Goal: Check status: Check status

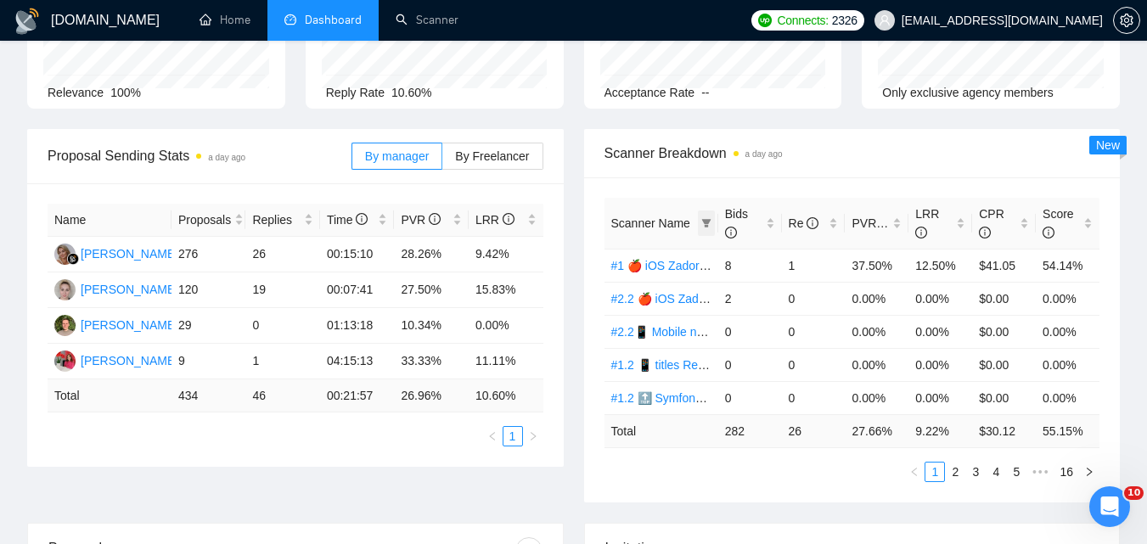
scroll to position [170, 0]
click at [710, 220] on icon "filter" at bounding box center [705, 223] width 9 height 8
click at [816, 135] on div "Scanner Breakdown a day ago" at bounding box center [852, 153] width 496 height 48
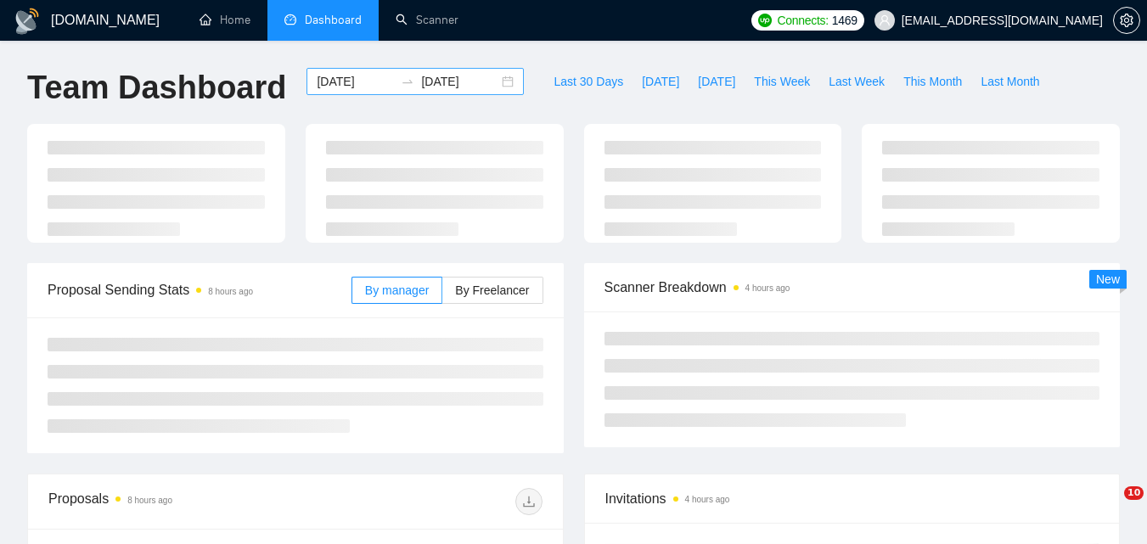
click at [353, 82] on input "[DATE]" at bounding box center [355, 81] width 77 height 19
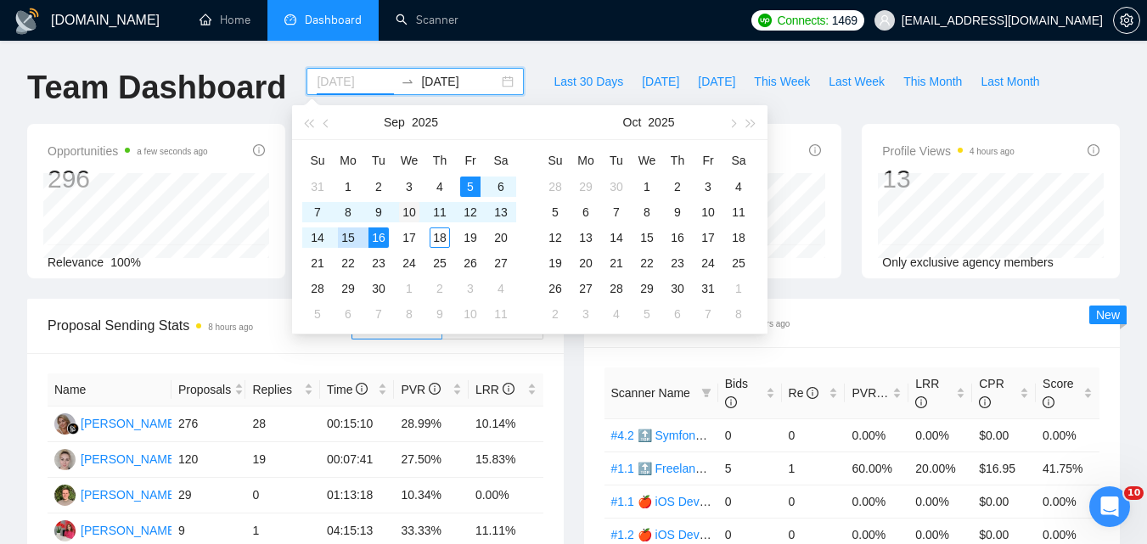
type input "[DATE]"
drag, startPoint x: 415, startPoint y: 211, endPoint x: 433, endPoint y: 83, distance: 128.6
click at [413, 211] on div "10" at bounding box center [409, 212] width 20 height 20
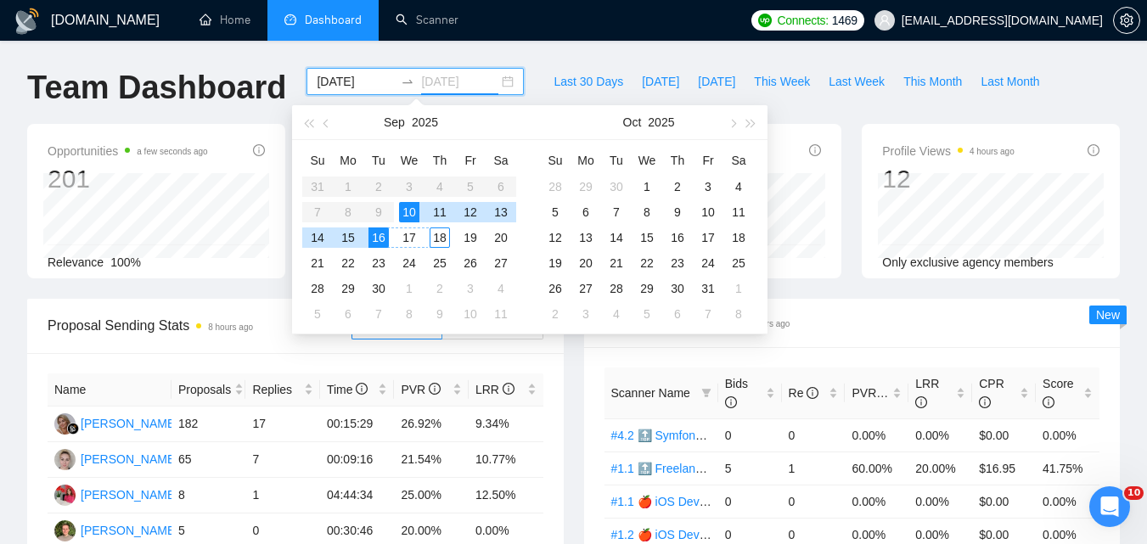
click at [443, 243] on div "18" at bounding box center [440, 237] width 20 height 20
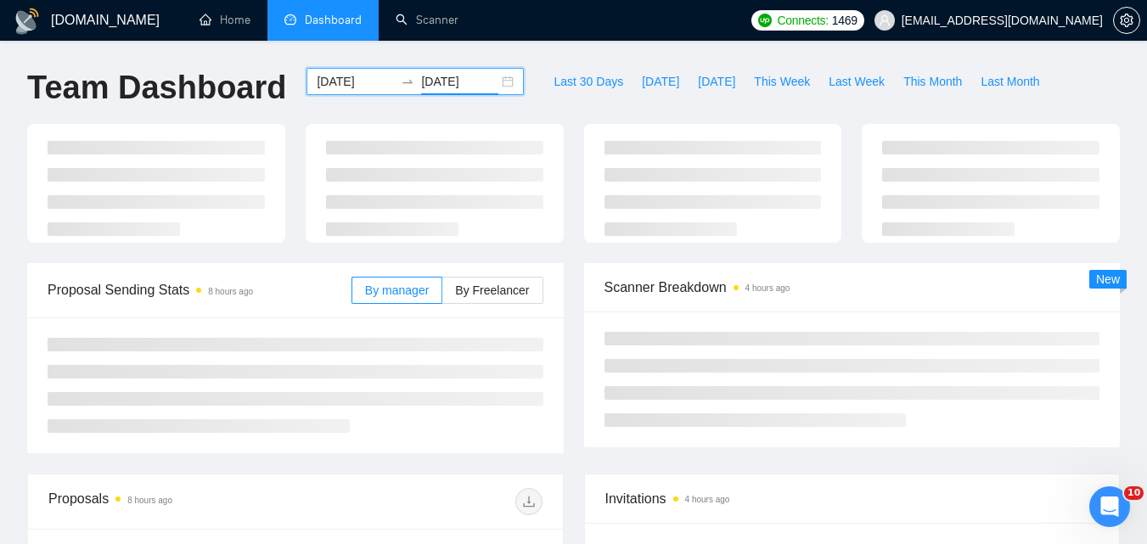
type input "2025-09-18"
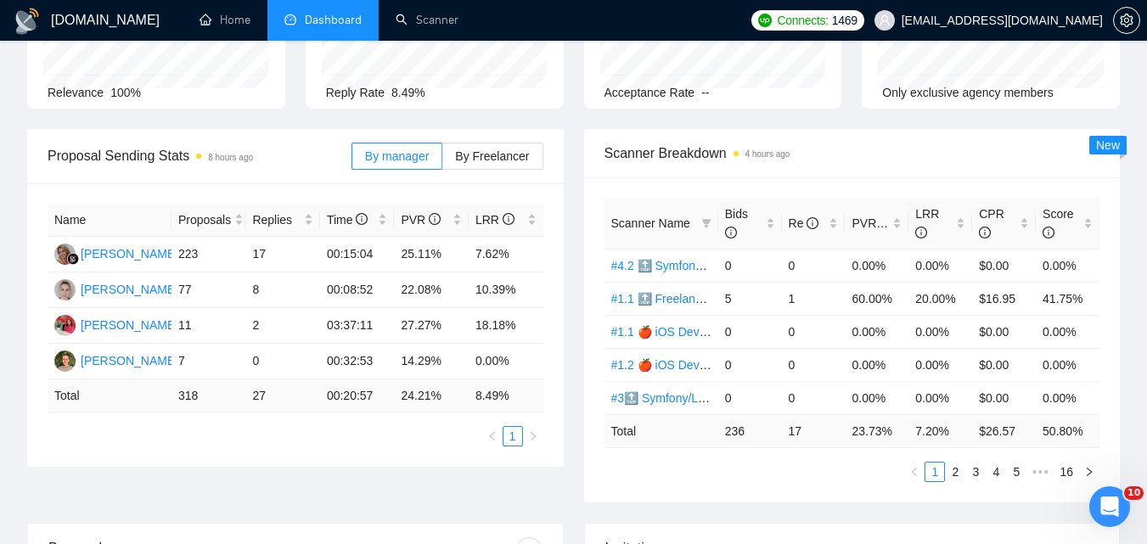
scroll to position [85, 0]
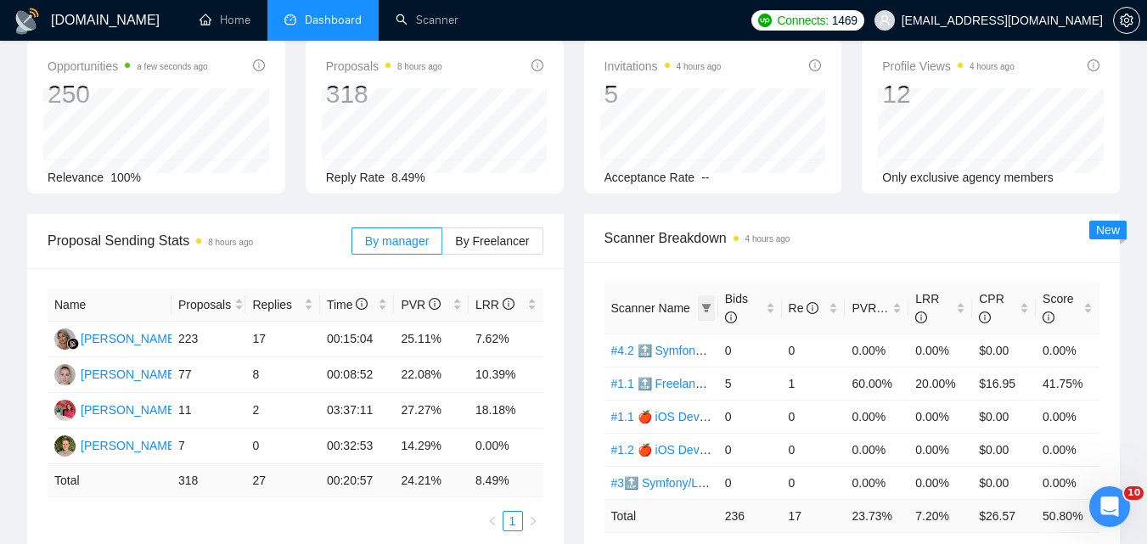
click at [703, 306] on icon "filter" at bounding box center [705, 308] width 9 height 8
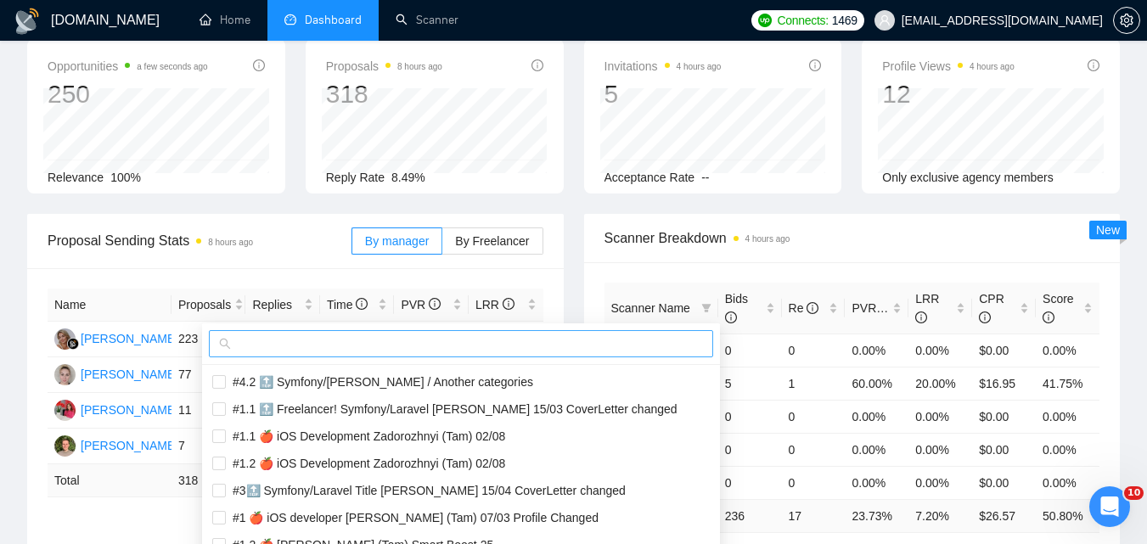
click at [632, 337] on input "text" at bounding box center [468, 343] width 469 height 19
paste input "#1 🔝 Symfony/[PERSON_NAME] (Viktoriia)"
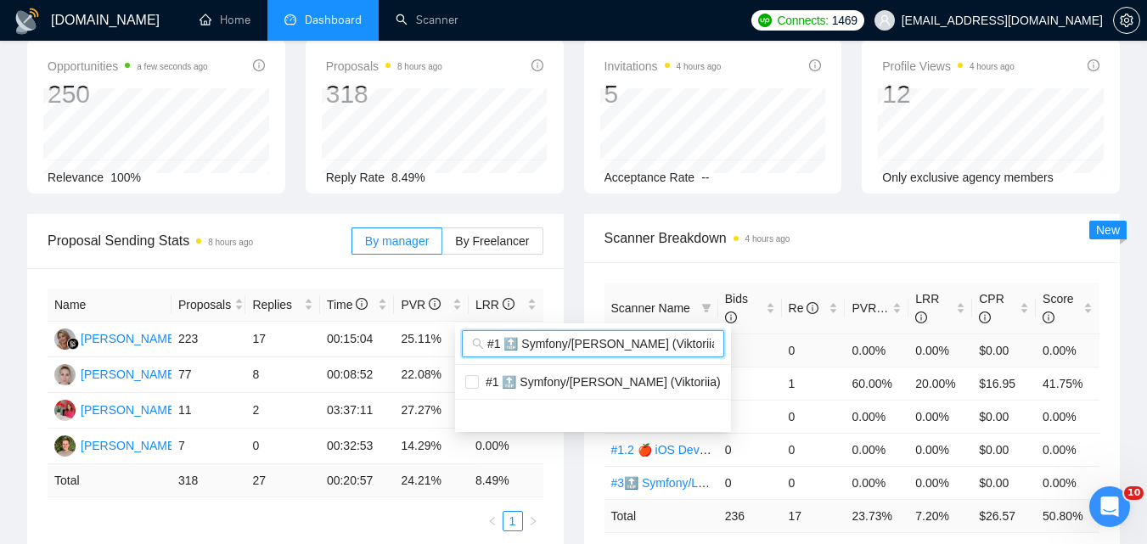
scroll to position [0, 8]
type input "#1 🔝 Symfony/[PERSON_NAME] (Viktoriia)"
click at [591, 378] on span "#1 🔝 Symfony/[PERSON_NAME] (Viktoriia)" at bounding box center [600, 382] width 242 height 14
checkbox input "true"
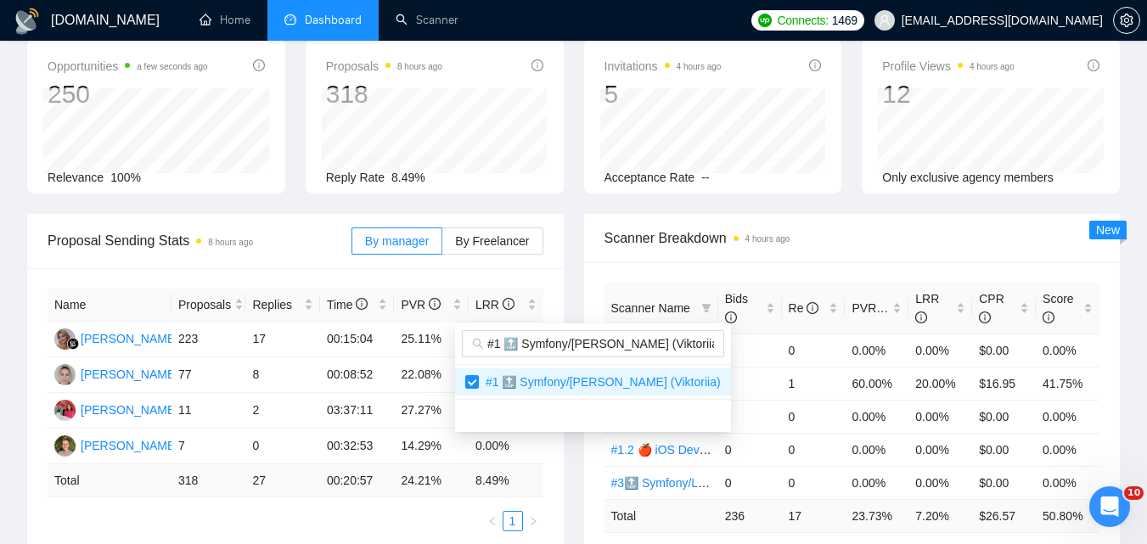
click at [823, 242] on span "Scanner Breakdown 4 hours ago" at bounding box center [852, 237] width 496 height 21
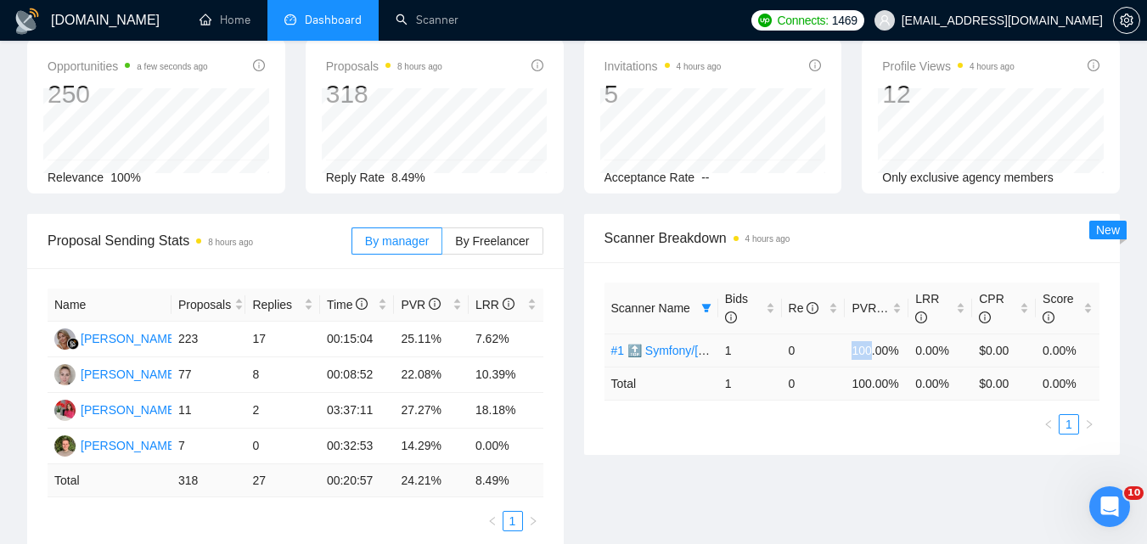
drag, startPoint x: 852, startPoint y: 352, endPoint x: 872, endPoint y: 351, distance: 19.6
click at [872, 351] on td "100.00%" at bounding box center [877, 350] width 64 height 33
copy td "100"
